Goal: Transaction & Acquisition: Book appointment/travel/reservation

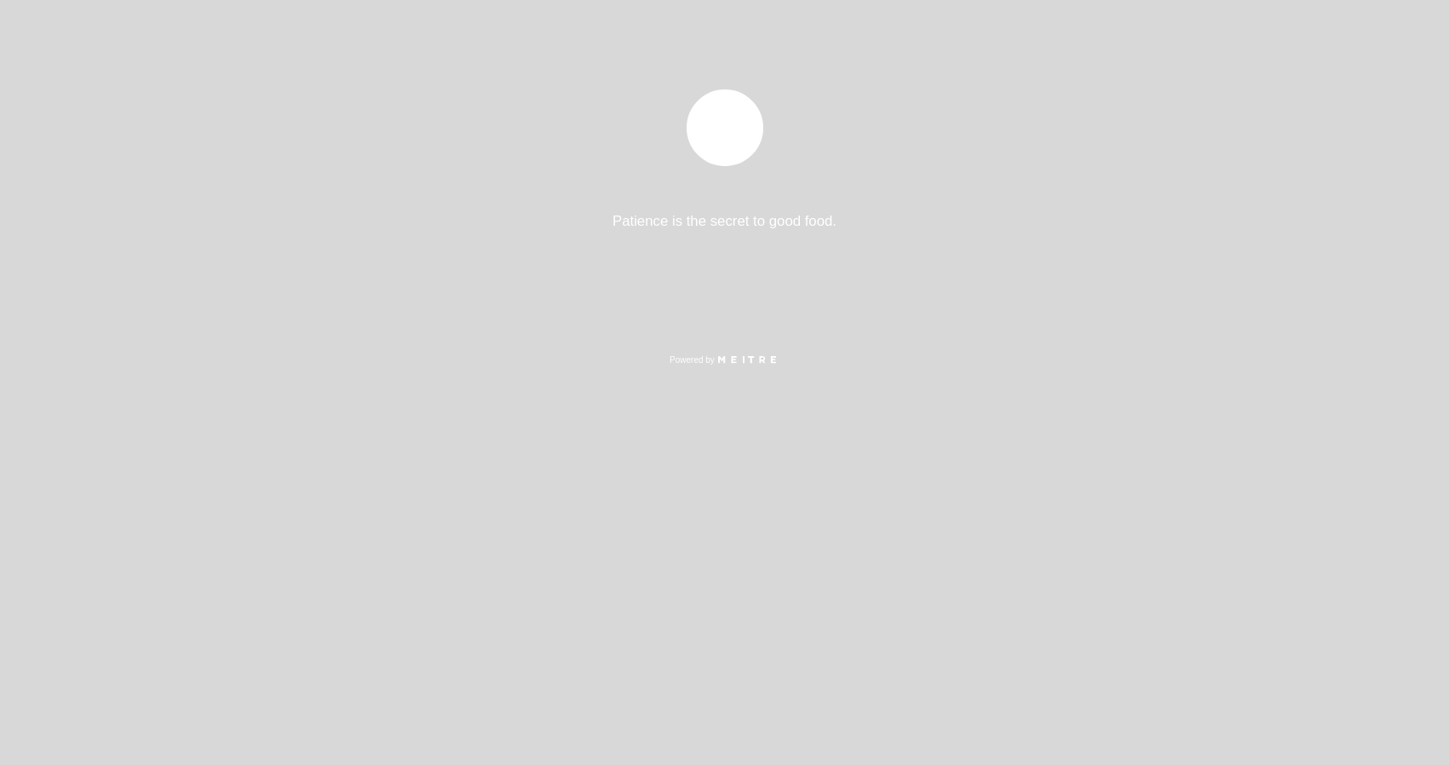
select select "pt"
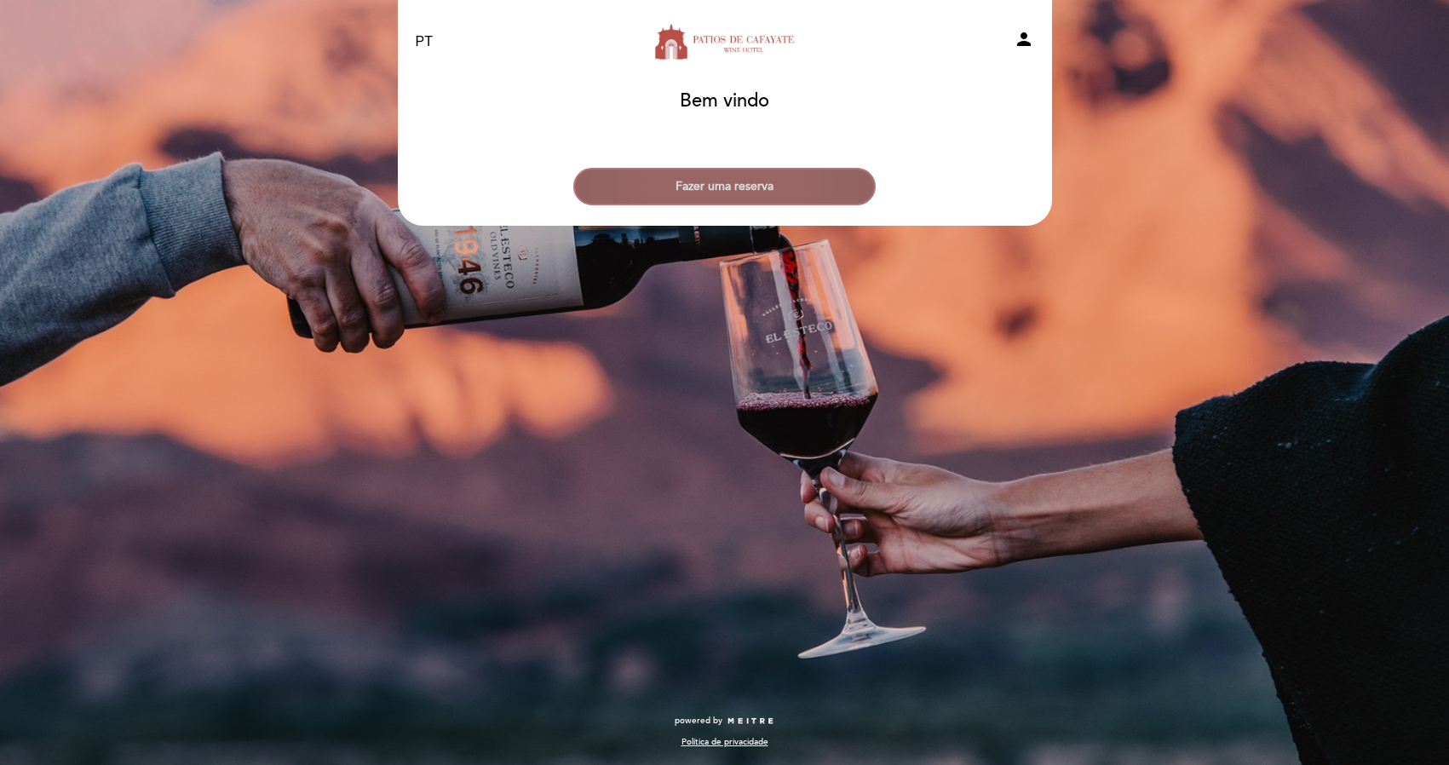
click at [755, 196] on button "Fazer uma reserva" at bounding box center [724, 186] width 302 height 37
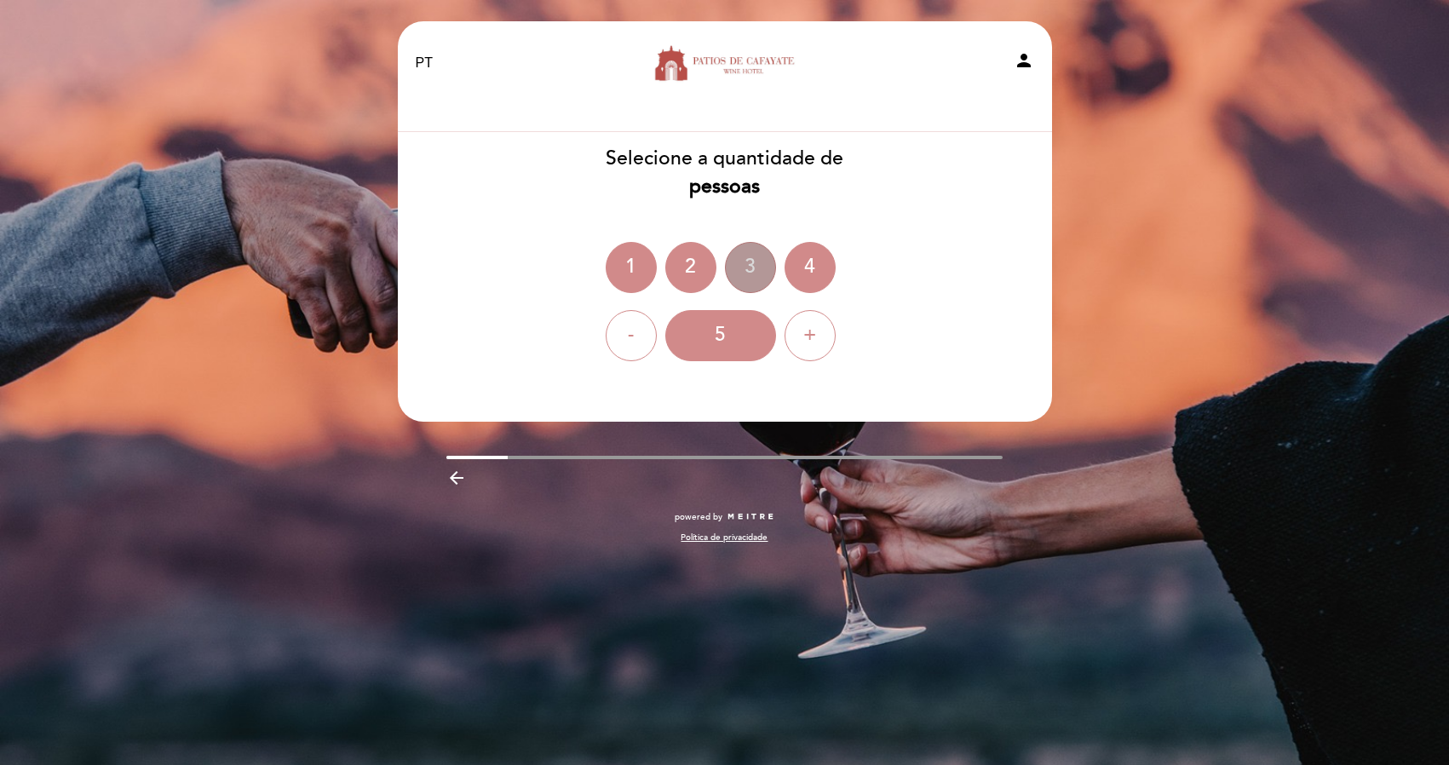
click at [754, 255] on div "3" at bounding box center [750, 267] width 51 height 51
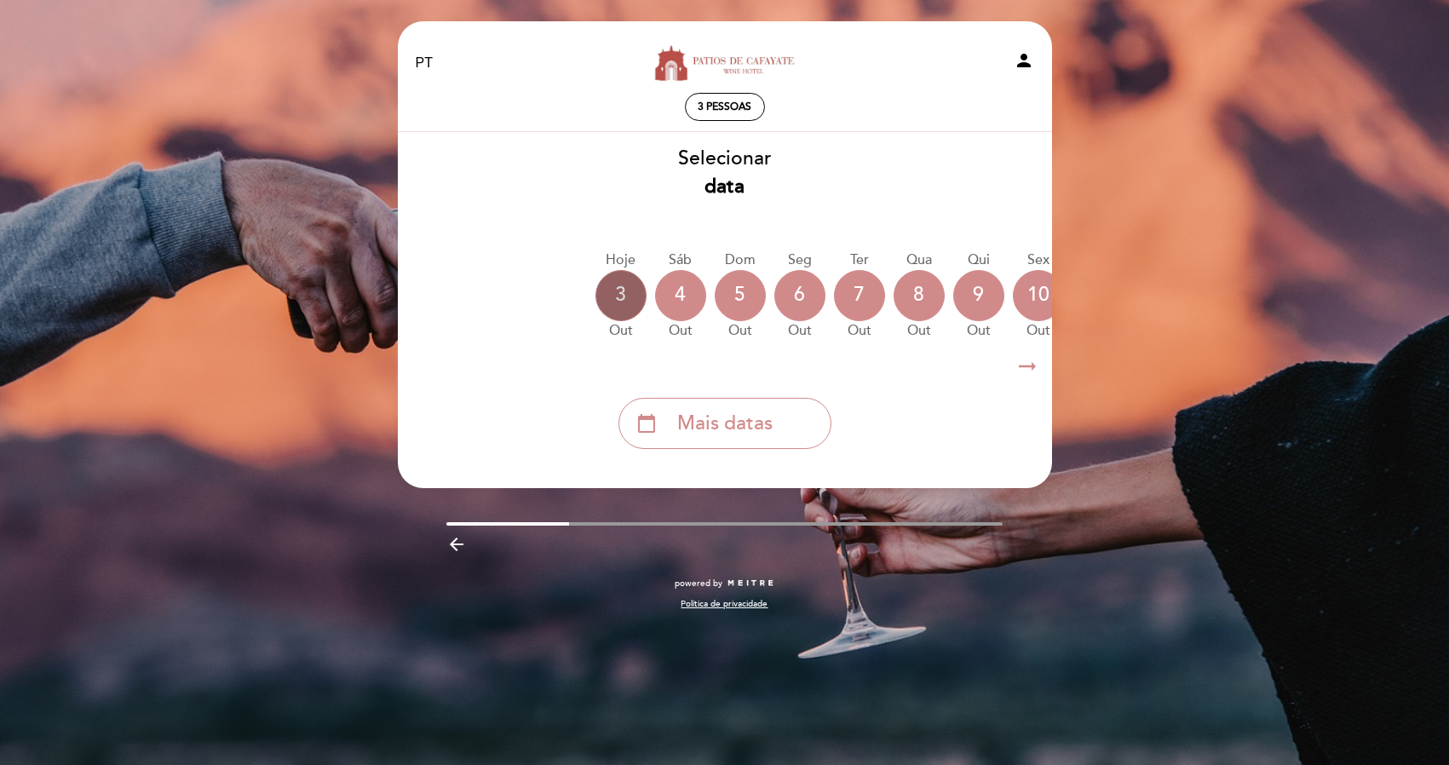
click at [621, 302] on div "3" at bounding box center [620, 295] width 51 height 51
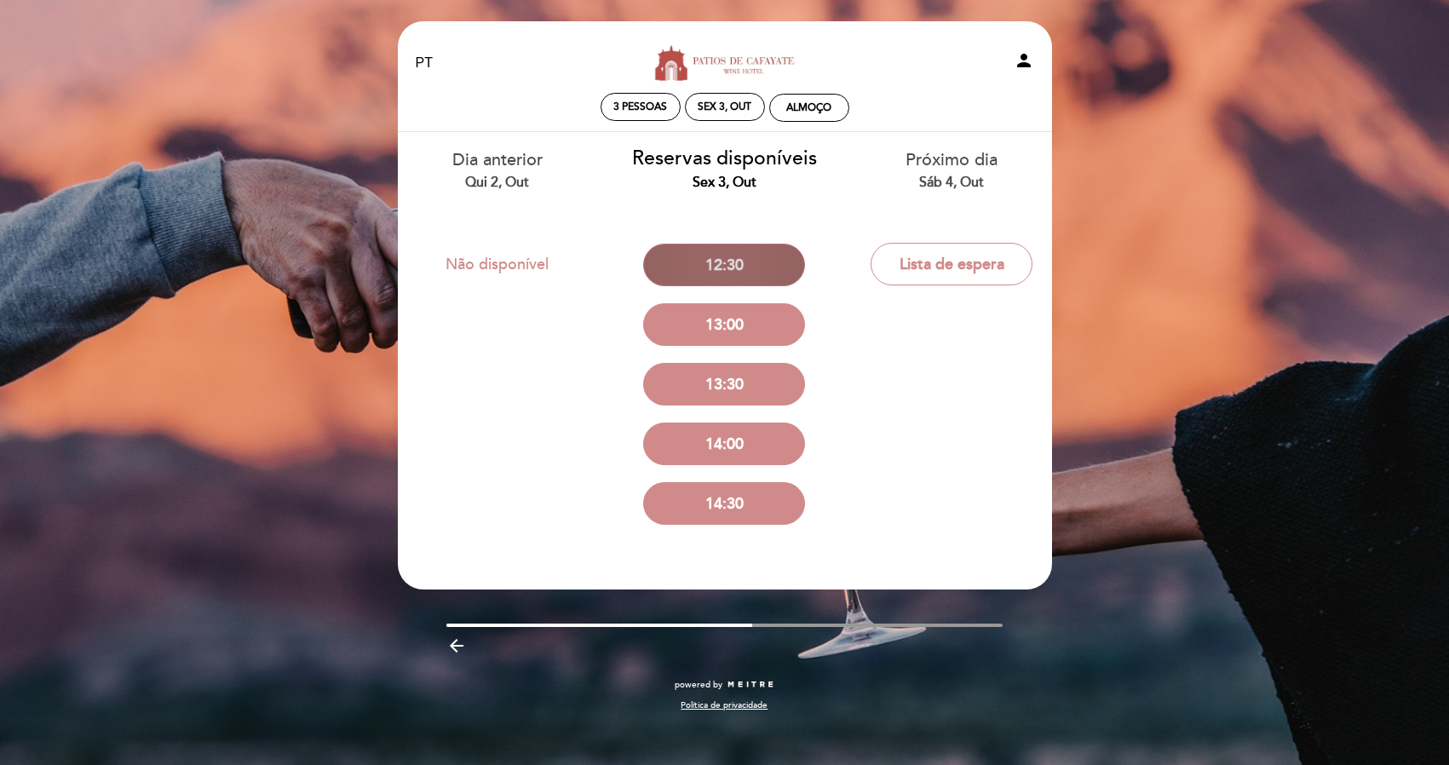
click at [715, 264] on button "12:30" at bounding box center [724, 265] width 162 height 43
